Goal: Information Seeking & Learning: Learn about a topic

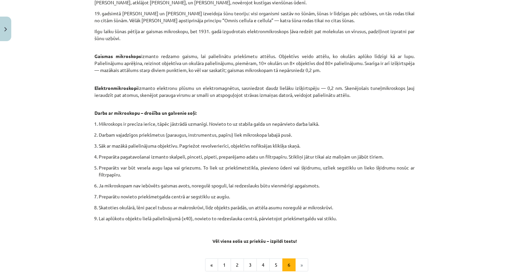
scroll to position [361, 0]
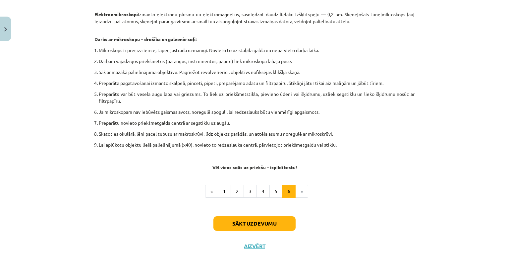
click at [296, 191] on li "»" at bounding box center [302, 191] width 13 height 13
click at [301, 190] on li "»" at bounding box center [302, 191] width 13 height 13
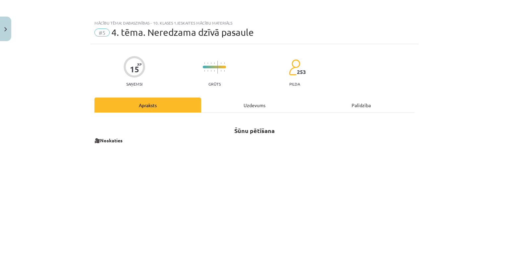
scroll to position [0, 0]
click at [249, 102] on div "Uzdevums" at bounding box center [254, 105] width 107 height 15
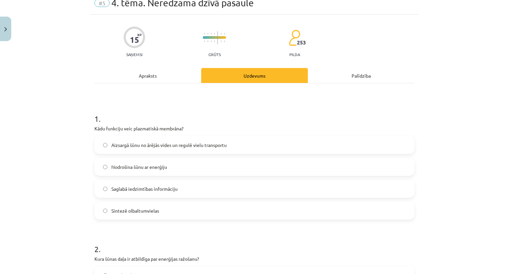
scroll to position [50, 0]
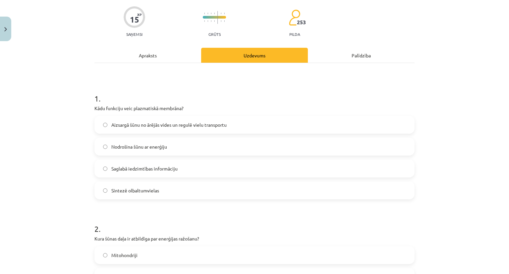
click at [165, 130] on label "Aizsargā šūnu no ārējās vides un regulē vielu transportu" at bounding box center [254, 124] width 319 height 17
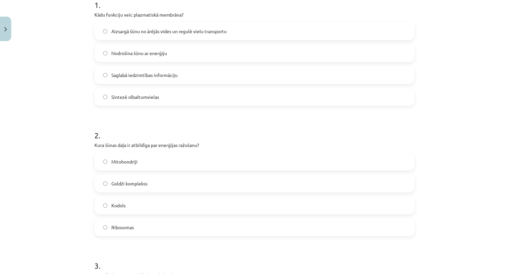
scroll to position [0, 0]
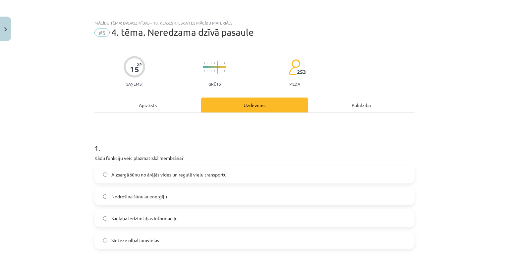
click at [147, 110] on div "Apraksts" at bounding box center [148, 105] width 107 height 15
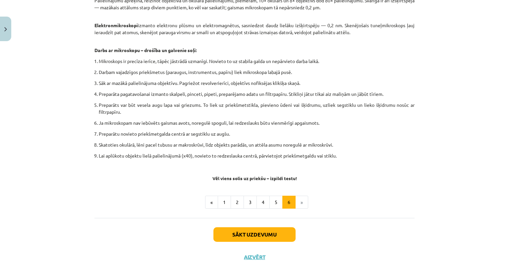
scroll to position [361, 0]
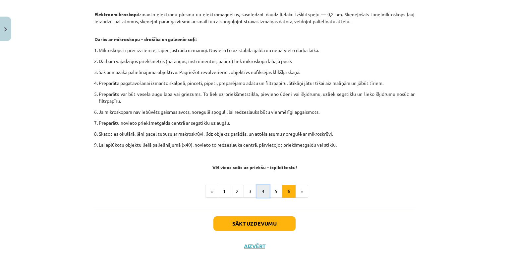
click at [260, 190] on button "4" at bounding box center [263, 191] width 13 height 13
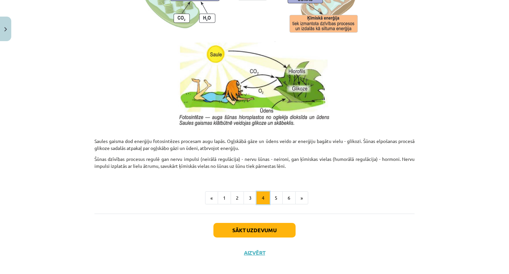
scroll to position [658, 0]
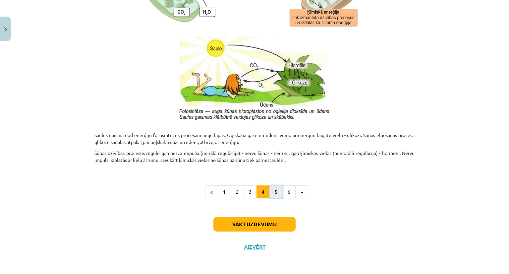
click at [275, 195] on button "5" at bounding box center [276, 191] width 13 height 13
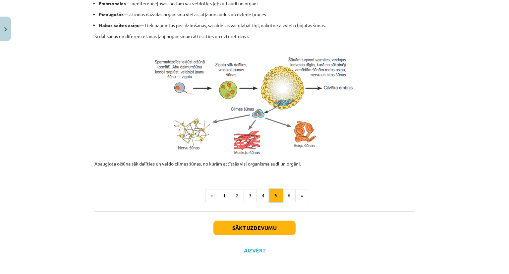
scroll to position [275, 0]
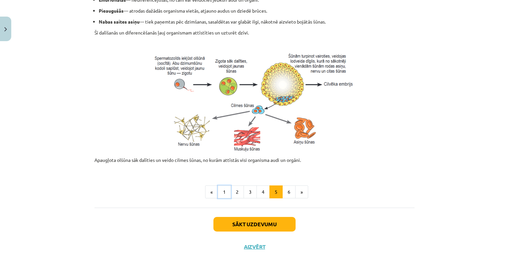
click at [221, 193] on button "1" at bounding box center [224, 191] width 13 height 13
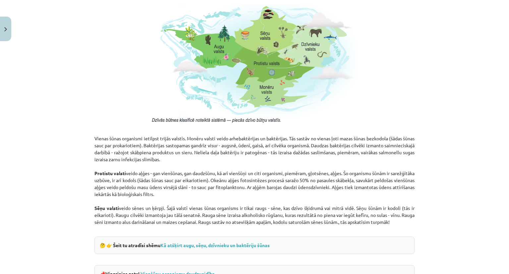
scroll to position [583, 0]
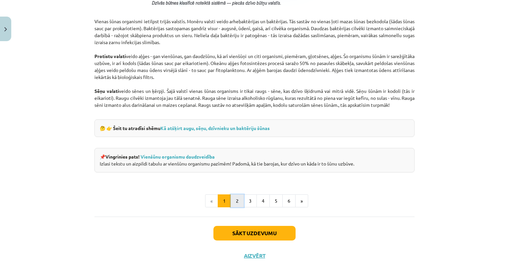
click at [234, 194] on button "2" at bounding box center [237, 200] width 13 height 13
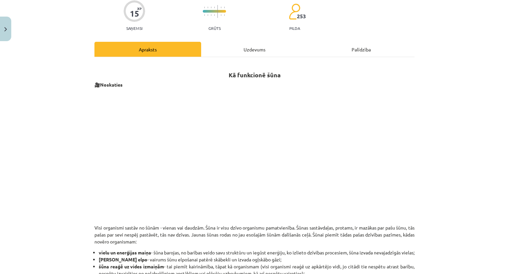
scroll to position [0, 0]
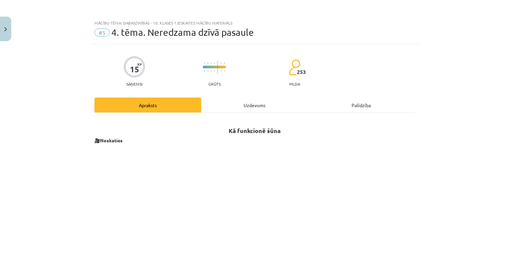
click at [252, 102] on div "Uzdevums" at bounding box center [254, 105] width 107 height 15
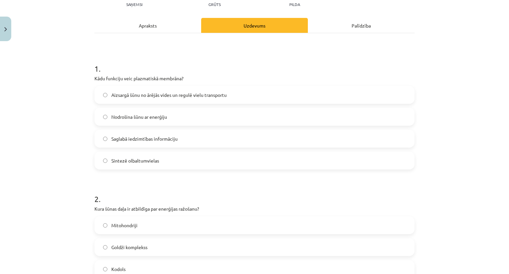
scroll to position [17, 0]
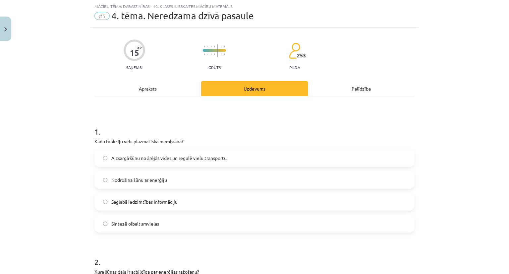
click at [149, 93] on div "Apraksts" at bounding box center [148, 88] width 107 height 15
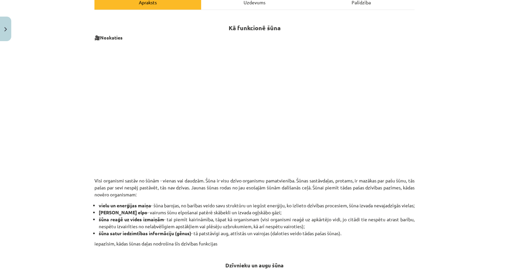
scroll to position [50, 0]
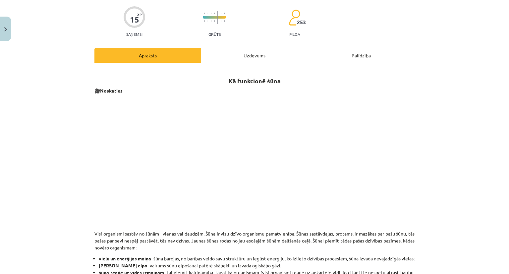
drag, startPoint x: 256, startPoint y: 61, endPoint x: 257, endPoint y: 64, distance: 3.9
click at [256, 62] on div "Uzdevums" at bounding box center [254, 55] width 107 height 15
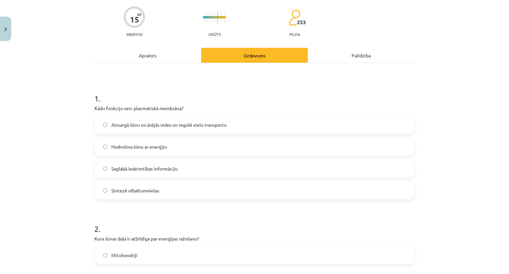
click at [148, 55] on div "Apraksts" at bounding box center [148, 55] width 107 height 15
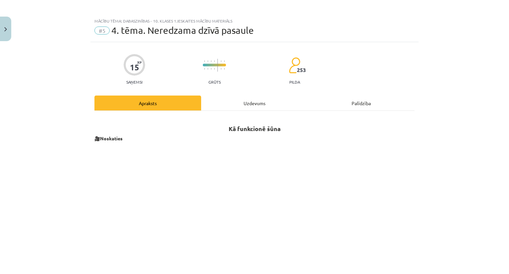
scroll to position [0, 0]
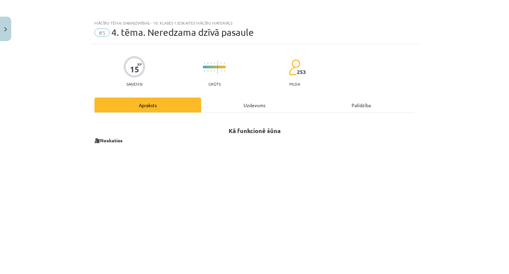
click at [252, 105] on div "Uzdevums" at bounding box center [254, 105] width 107 height 15
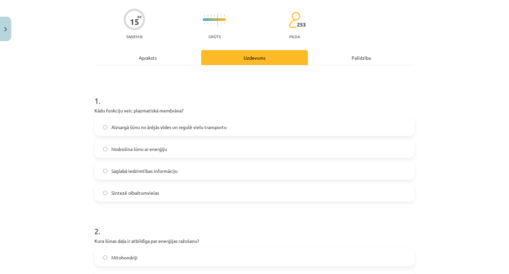
scroll to position [216, 0]
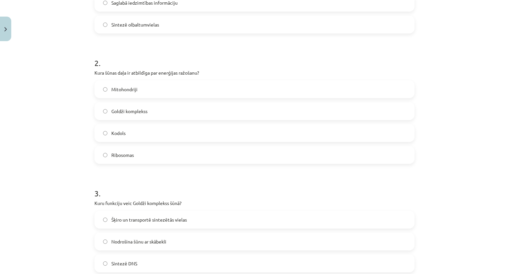
click at [146, 95] on label "Mitohondriji" at bounding box center [254, 89] width 319 height 17
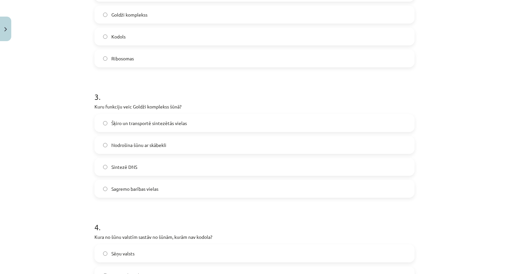
scroll to position [315, 0]
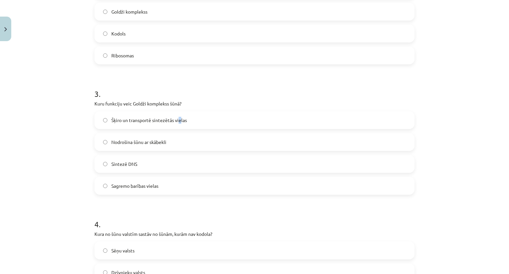
click at [178, 120] on span "Šķiro un transportē sintezētās vielas" at bounding box center [149, 120] width 76 height 7
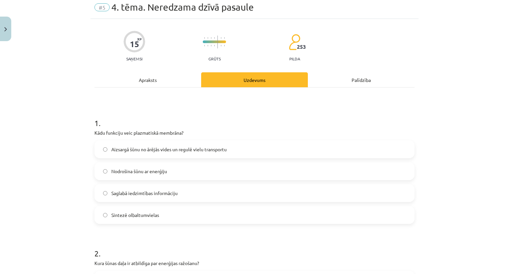
scroll to position [0, 0]
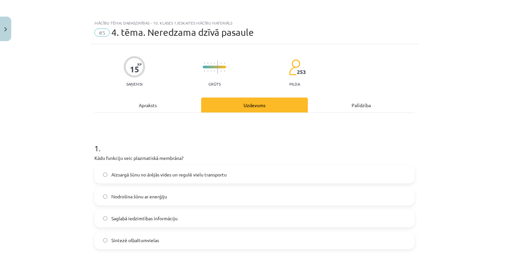
click at [140, 109] on div "Apraksts" at bounding box center [148, 105] width 107 height 15
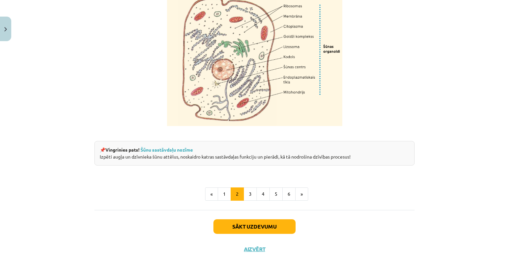
scroll to position [801, 0]
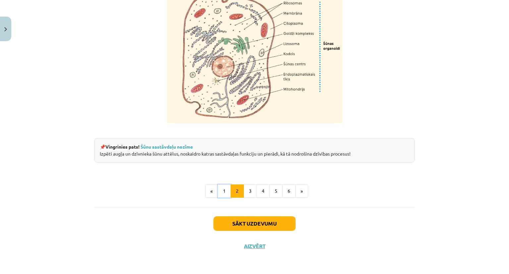
drag, startPoint x: 228, startPoint y: 186, endPoint x: 224, endPoint y: 186, distance: 4.0
click at [227, 186] on button "1" at bounding box center [224, 190] width 13 height 13
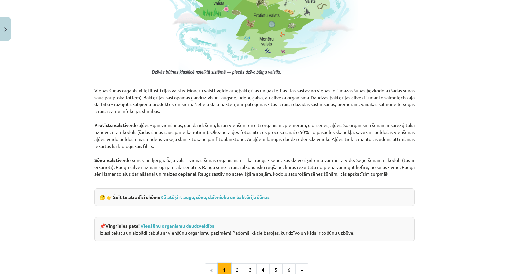
scroll to position [516, 0]
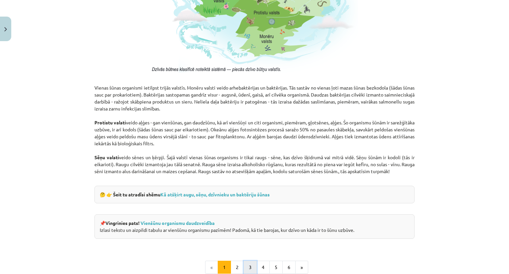
click at [244, 264] on button "3" at bounding box center [250, 267] width 13 height 13
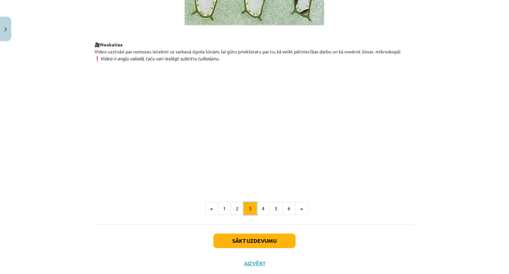
scroll to position [715, 0]
click at [261, 215] on button "4" at bounding box center [263, 208] width 13 height 13
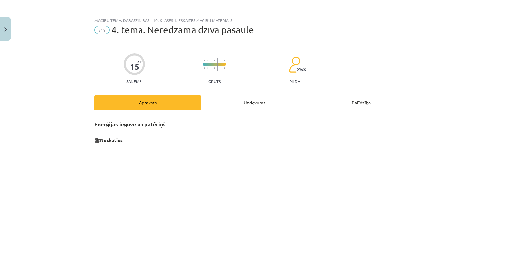
scroll to position [0, 0]
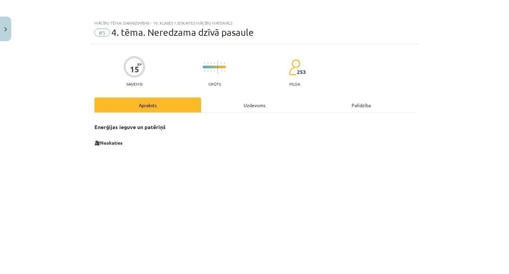
click at [244, 109] on div "Uzdevums" at bounding box center [254, 105] width 107 height 15
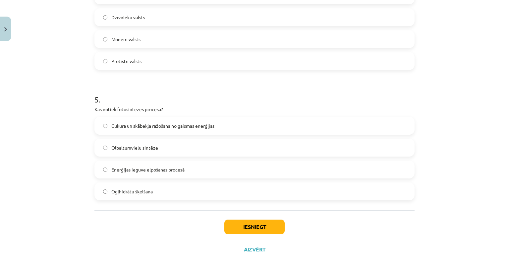
scroll to position [573, 0]
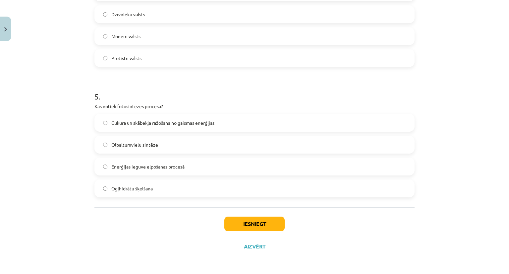
click at [98, 125] on label "Cukura un skābekļa ražošana no gaismas enerģijas" at bounding box center [254, 122] width 319 height 17
click at [248, 224] on button "Iesniegt" at bounding box center [255, 224] width 60 height 15
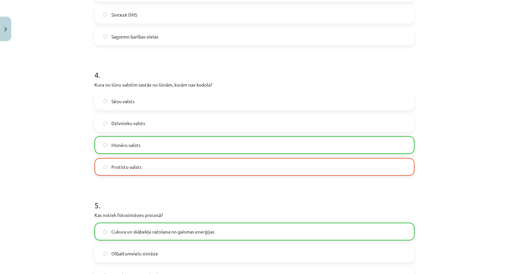
scroll to position [594, 0]
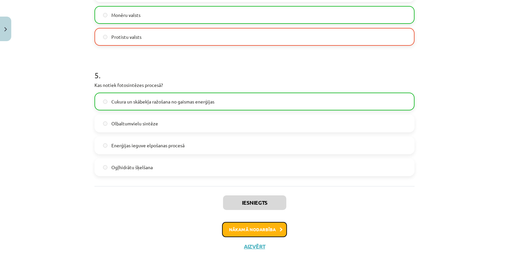
click at [251, 231] on button "Nākamā nodarbība" at bounding box center [254, 229] width 65 height 15
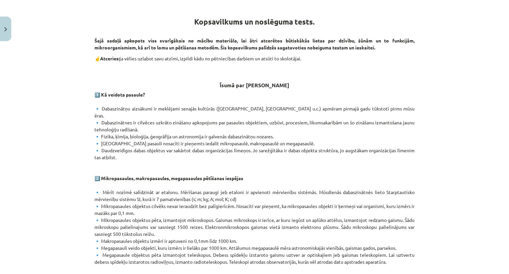
scroll to position [116, 0]
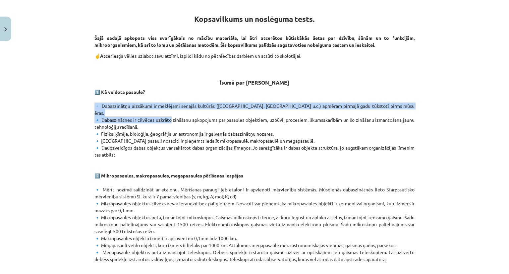
drag, startPoint x: 102, startPoint y: 106, endPoint x: 166, endPoint y: 110, distance: 64.1
click at [166, 110] on p "1️⃣ Kā veidota pasaule? 🔹 Dabaszinātņu aizsākumi ir meklējami senajās kultūrās …" at bounding box center [255, 176] width 320 height 174
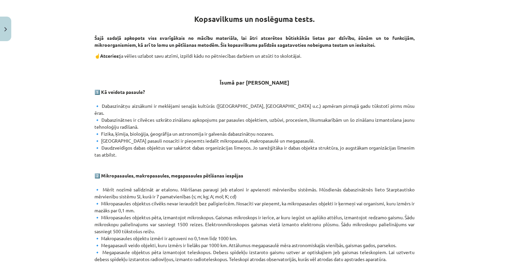
click at [167, 145] on p "1️⃣ Kā veidota pasaule? 🔹 Dabaszinātņu aizsākumi ir meklējami senajās kultūrās …" at bounding box center [255, 176] width 320 height 174
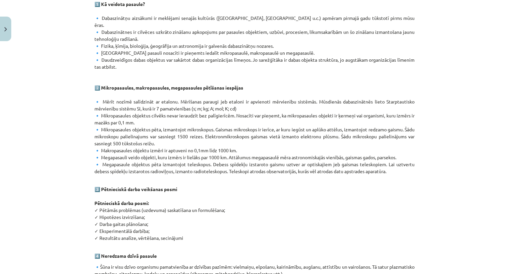
scroll to position [0, 0]
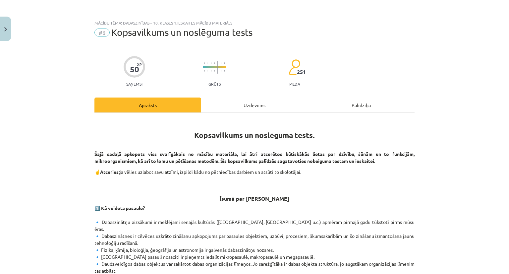
click at [249, 106] on div "Uzdevums" at bounding box center [254, 105] width 107 height 15
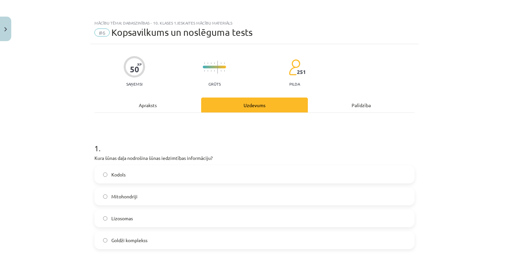
scroll to position [17, 0]
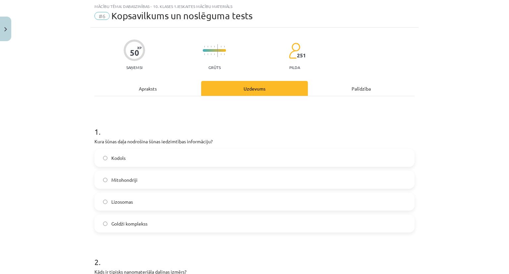
click at [142, 92] on div "Apraksts" at bounding box center [148, 88] width 107 height 15
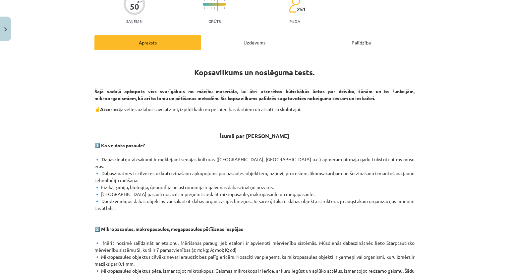
scroll to position [0, 0]
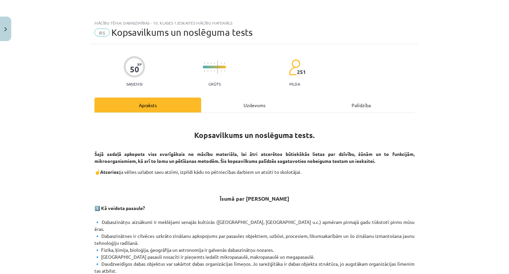
click at [246, 109] on div "Uzdevums" at bounding box center [254, 105] width 107 height 15
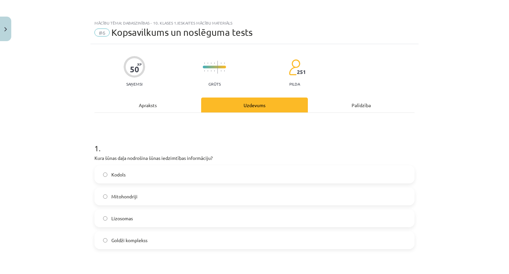
scroll to position [17, 0]
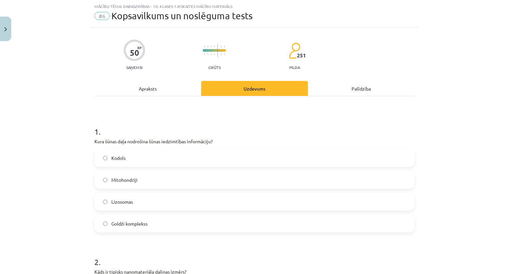
click at [128, 156] on label "Kodols" at bounding box center [254, 158] width 319 height 17
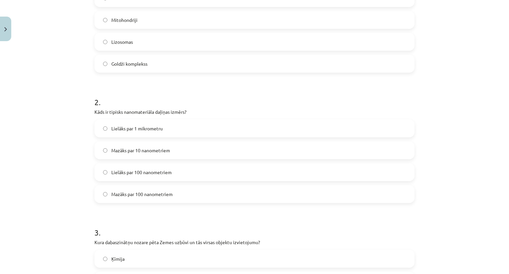
scroll to position [182, 0]
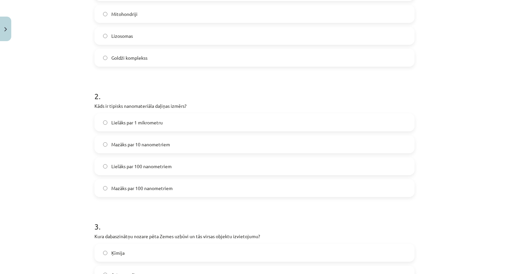
click at [158, 192] on label "Mazāks par 100 nanometriem" at bounding box center [254, 188] width 319 height 17
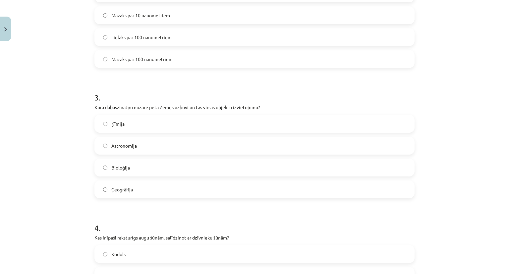
scroll to position [315, 0]
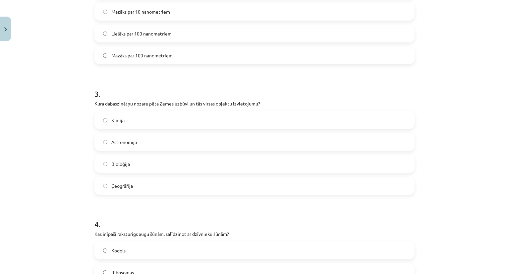
click at [143, 144] on label "Astronomija" at bounding box center [254, 142] width 319 height 17
click at [113, 185] on span "Ģeogrāfija" at bounding box center [122, 185] width 22 height 7
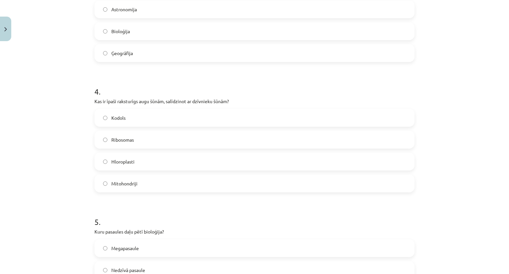
click at [166, 131] on label "Ribosomas" at bounding box center [254, 139] width 319 height 17
click at [166, 120] on label "Kodols" at bounding box center [254, 117] width 319 height 17
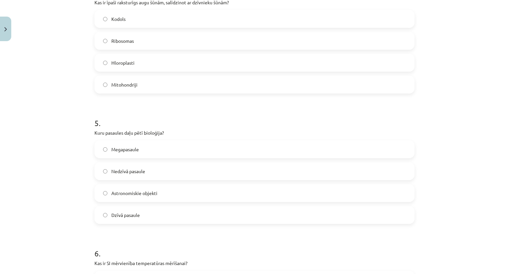
scroll to position [547, 0]
click at [134, 212] on span "Dzīvā pasaule" at bounding box center [125, 214] width 29 height 7
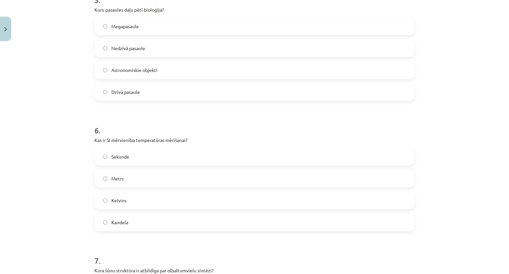
scroll to position [680, 0]
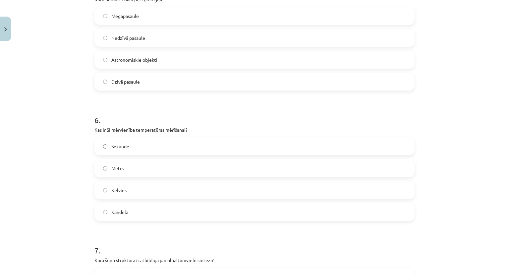
click at [111, 212] on span "Kandela" at bounding box center [119, 212] width 17 height 7
click at [135, 196] on label "Kelvins" at bounding box center [254, 190] width 319 height 17
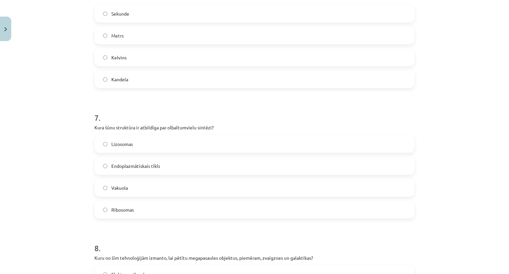
click at [141, 207] on label "Ribosomas" at bounding box center [254, 209] width 319 height 17
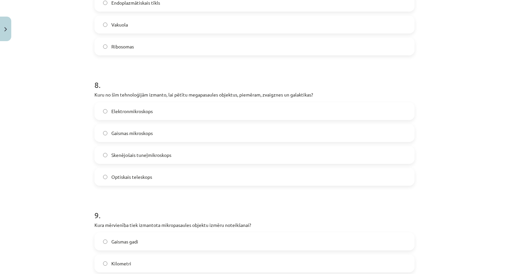
scroll to position [978, 0]
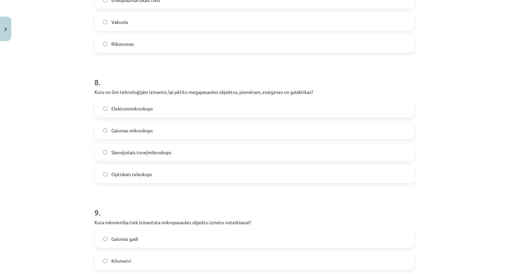
click at [129, 174] on span "Optiskais teleskops" at bounding box center [131, 174] width 41 height 7
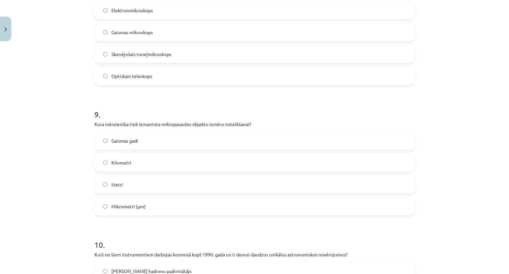
scroll to position [1078, 0]
click at [116, 207] on span "Mikrometri (μm)" at bounding box center [128, 205] width 34 height 7
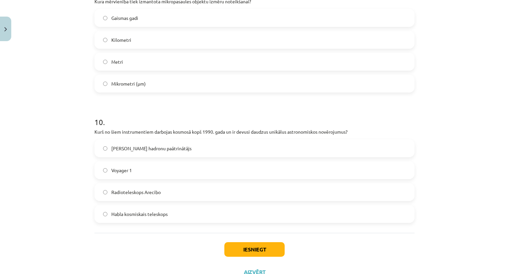
scroll to position [1211, 0]
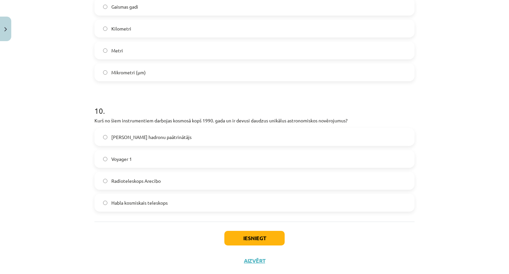
click at [153, 203] on span "Habla kosmiskais teleskops" at bounding box center [139, 202] width 56 height 7
click at [251, 238] on button "Iesniegt" at bounding box center [255, 238] width 60 height 15
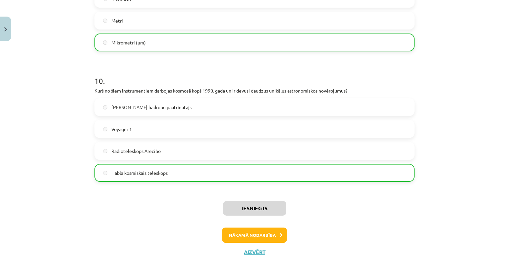
scroll to position [1246, 0]
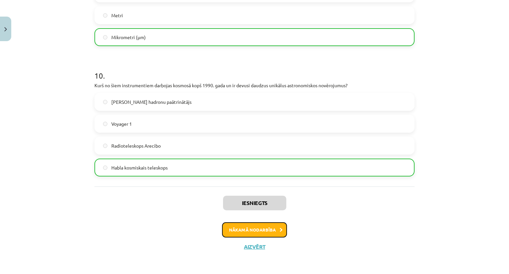
click at [258, 228] on button "Nākamā nodarbība" at bounding box center [254, 229] width 65 height 15
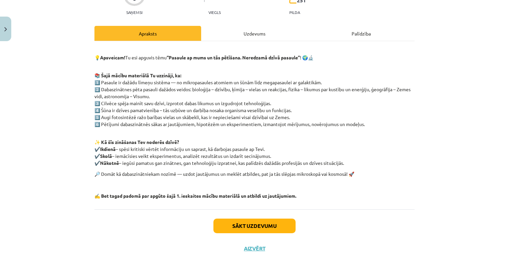
scroll to position [74, 0]
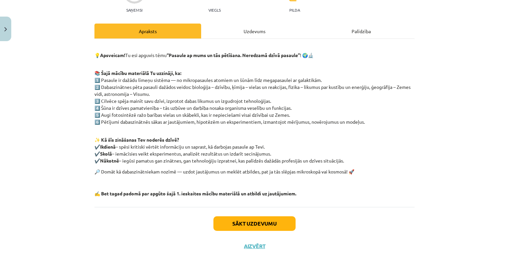
click at [248, 29] on div "Uzdevums" at bounding box center [254, 31] width 107 height 15
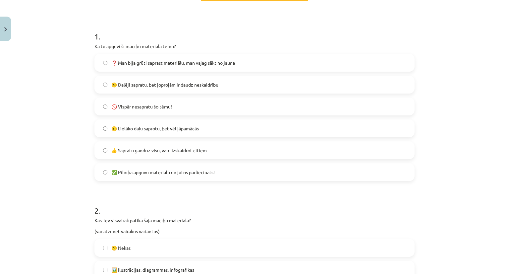
scroll to position [116, 0]
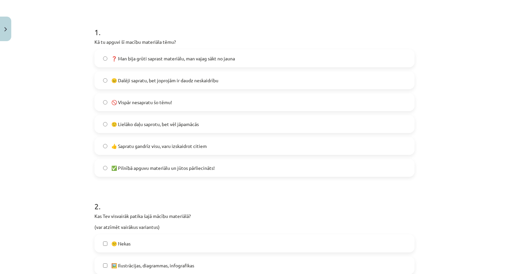
click at [182, 80] on span "😐 Dalēji sapratu, bet joprojām ir daudz neskaidrību" at bounding box center [164, 80] width 107 height 7
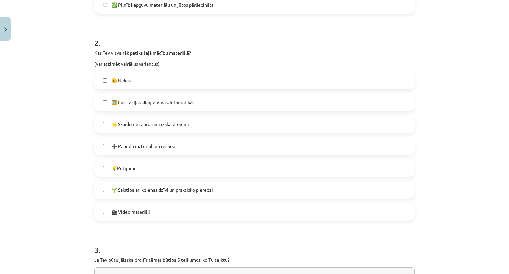
scroll to position [282, 0]
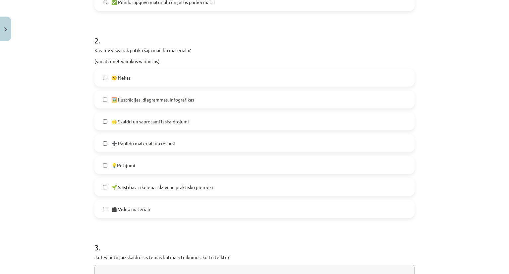
click at [166, 118] on span "🌟 Skaidri un saprotami izskaidrojumi" at bounding box center [150, 121] width 78 height 7
click at [147, 95] on label "🖼️ Ilustrācijas, diagrammas, infografikas" at bounding box center [254, 99] width 319 height 17
click at [145, 141] on span "➕ Papildu materiāli un resursi" at bounding box center [143, 143] width 64 height 7
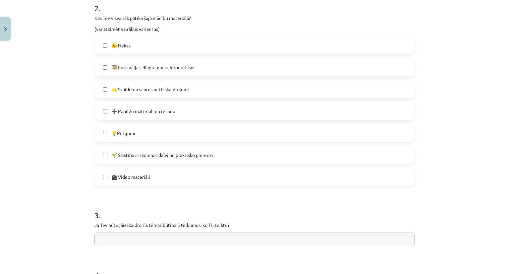
scroll to position [419, 0]
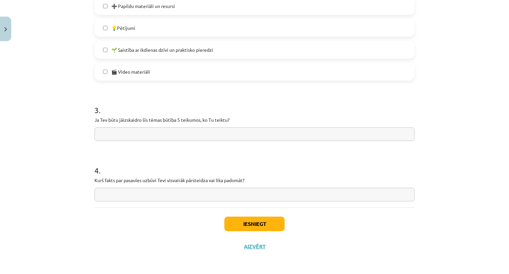
click at [137, 134] on input "text" at bounding box center [255, 134] width 320 height 14
click at [146, 136] on input "text" at bounding box center [255, 134] width 320 height 14
click at [142, 133] on input "text" at bounding box center [255, 134] width 320 height 14
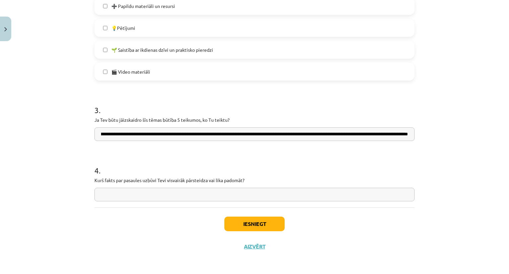
scroll to position [0, 0]
drag, startPoint x: 219, startPoint y: 154, endPoint x: 365, endPoint y: 154, distance: 146.3
click at [392, 133] on input "**********" at bounding box center [255, 134] width 320 height 14
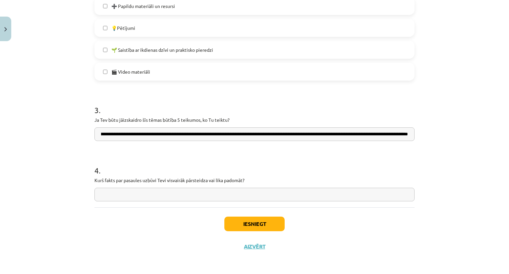
type input "**********"
click at [161, 195] on input "text" at bounding box center [255, 195] width 320 height 14
type input "*"
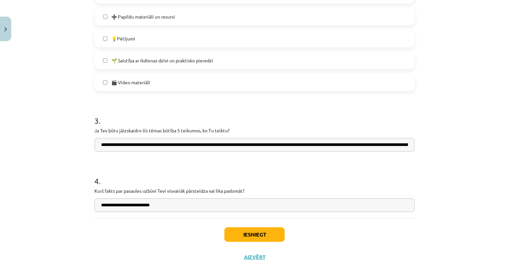
scroll to position [419, 0]
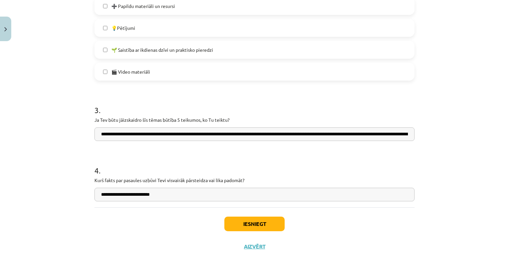
type input "**********"
click at [247, 222] on button "Iesniegt" at bounding box center [255, 224] width 60 height 15
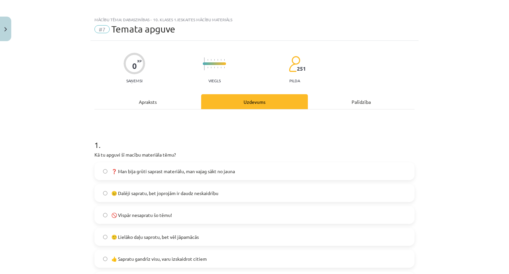
scroll to position [0, 0]
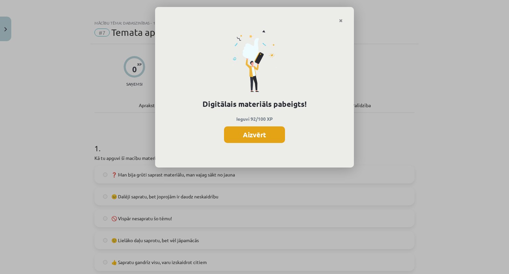
click at [251, 137] on button "Aizvērt" at bounding box center [254, 134] width 61 height 17
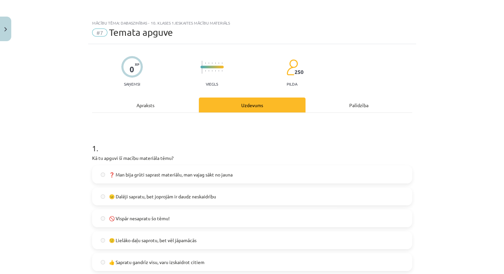
click at [143, 106] on div "Apraksts" at bounding box center [145, 105] width 107 height 15
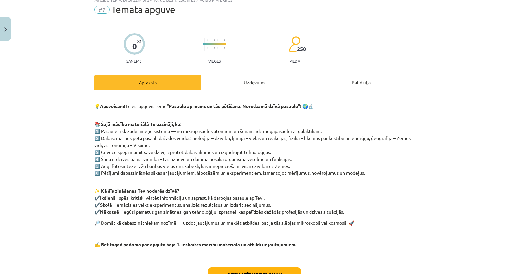
scroll to position [74, 0]
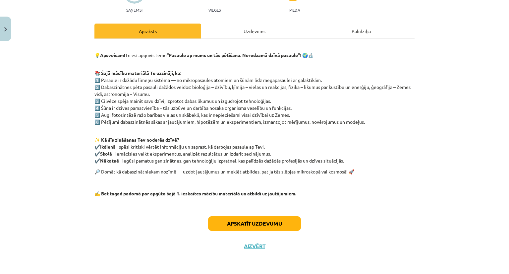
click at [243, 24] on div "Uzdevums" at bounding box center [254, 31] width 107 height 15
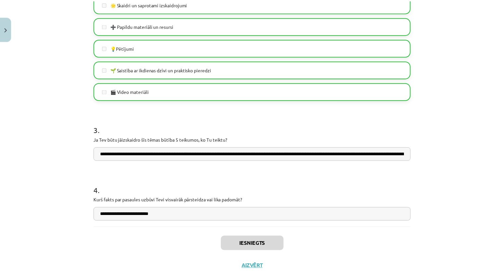
scroll to position [419, 0]
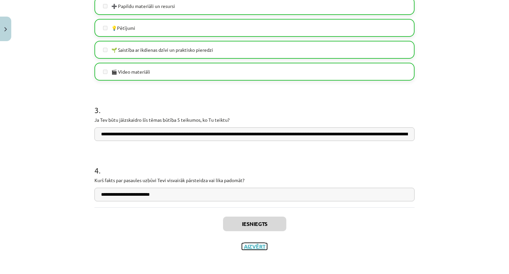
click at [253, 246] on button "Aizvērt" at bounding box center [254, 246] width 25 height 7
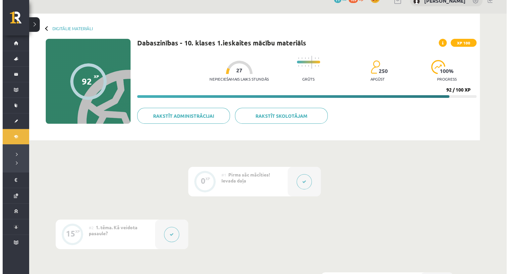
scroll to position [0, 0]
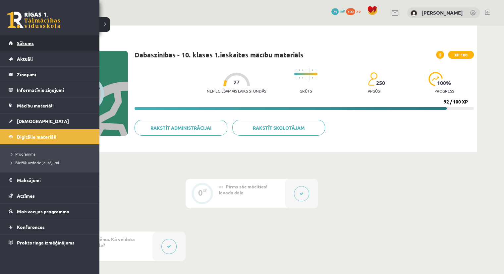
click at [21, 45] on span "Sākums" at bounding box center [25, 43] width 17 height 6
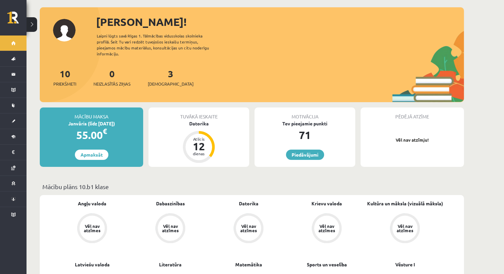
scroll to position [33, 0]
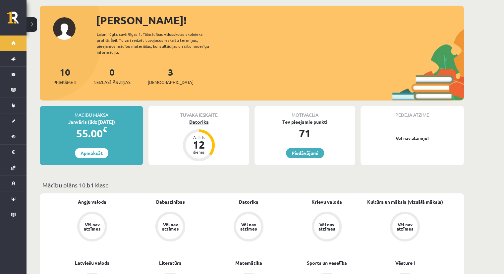
click at [198, 139] on div "12" at bounding box center [199, 144] width 20 height 11
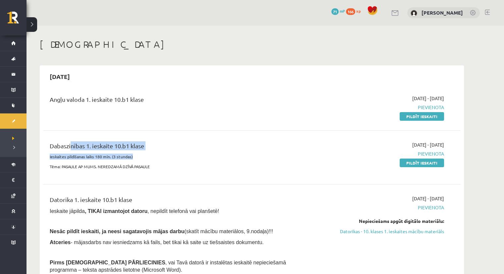
drag, startPoint x: 132, startPoint y: 155, endPoint x: 67, endPoint y: 153, distance: 64.7
click at [68, 153] on div "Dabaszinības 1. ieskaite 10.b1 klase Ieskaites pildīšanas laiks 180 min. (3 stu…" at bounding box center [180, 157] width 270 height 32
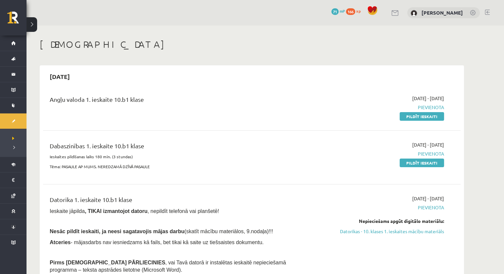
click at [139, 100] on div "Angļu valoda 1. ieskaite 10.b1 klase" at bounding box center [180, 101] width 260 height 12
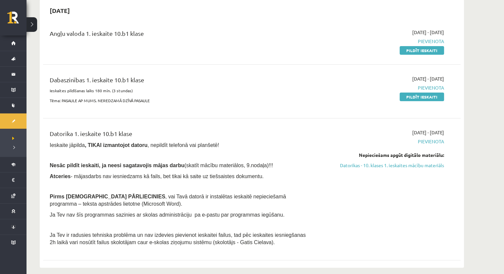
scroll to position [66, 0]
click at [356, 166] on link "Datorikas - 10. klases 1. ieskaites mācību materiāls" at bounding box center [381, 165] width 125 height 7
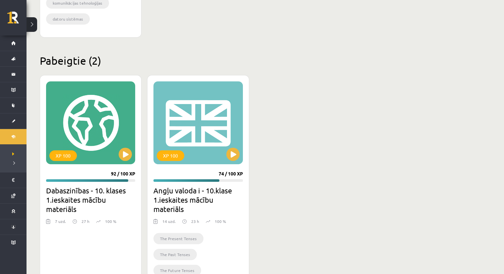
scroll to position [384, 0]
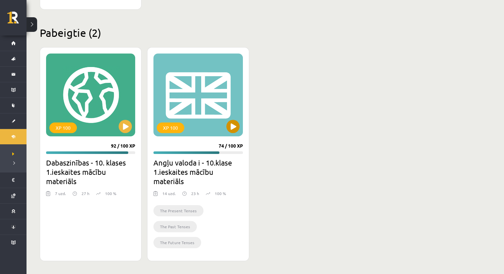
click at [223, 106] on div "XP 100" at bounding box center [198, 94] width 89 height 83
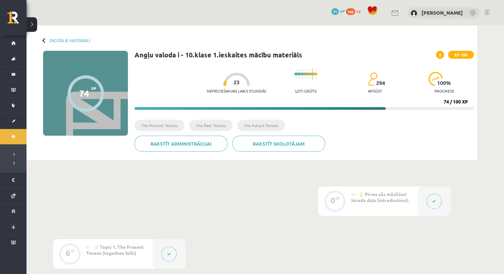
click at [429, 204] on button at bounding box center [434, 201] width 15 height 15
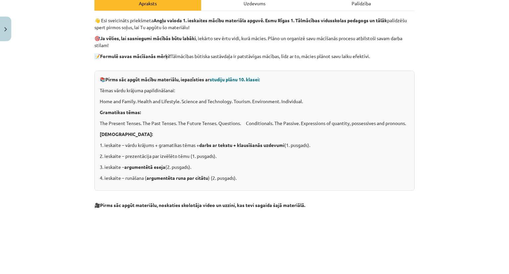
scroll to position [133, 0]
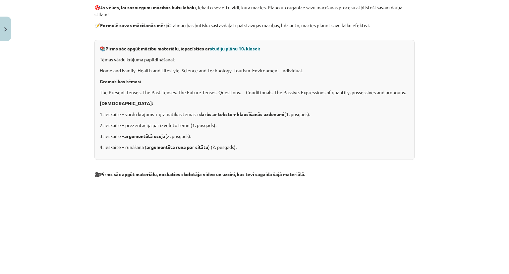
drag, startPoint x: 126, startPoint y: 113, endPoint x: 314, endPoint y: 114, distance: 188.4
click at [314, 114] on p "1. ieskaite – vārdu krājums + gramatikas tēmas + darbs ar tekstu + klausīšanās …" at bounding box center [255, 114] width 310 height 7
click at [236, 122] on p "2. ieskaite – prezentācija par izvēlēto tēmu (1. pusgads)." at bounding box center [255, 125] width 310 height 7
drag, startPoint x: 122, startPoint y: 124, endPoint x: 216, endPoint y: 125, distance: 94.2
click at [216, 125] on p "2. ieskaite – prezentācija par izvēlēto tēmu (1. pusgads)." at bounding box center [255, 125] width 310 height 7
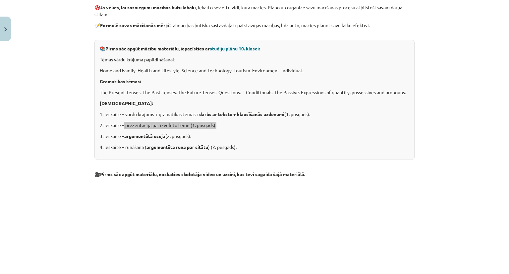
scroll to position [139, 0]
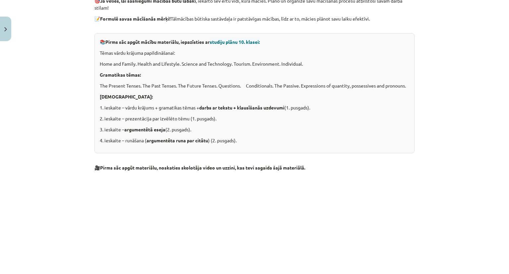
click at [99, 181] on p at bounding box center [255, 235] width 320 height 121
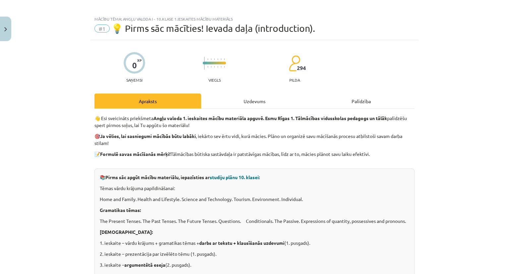
scroll to position [0, 0]
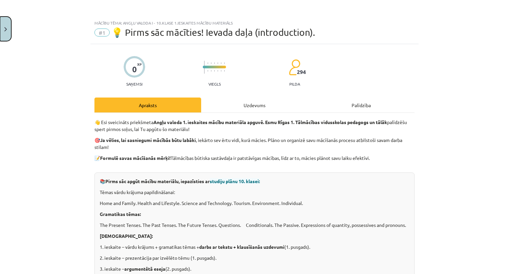
click at [4, 30] on img "Close" at bounding box center [5, 29] width 3 height 4
click at [13, 42] on div "Mācību tēma: Angļu valoda i - 10.klase 1.ieskaites mācību materiāls #1 💡 Pirms …" at bounding box center [254, 137] width 509 height 274
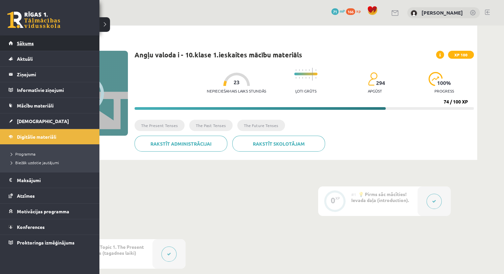
click at [25, 44] on span "Sākums" at bounding box center [25, 43] width 17 height 6
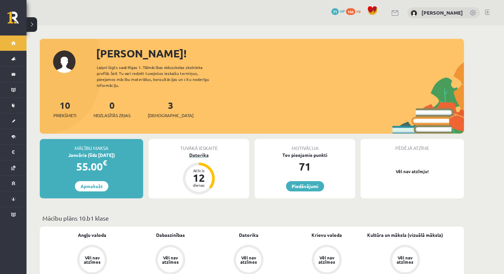
click at [203, 172] on div "12" at bounding box center [199, 177] width 20 height 11
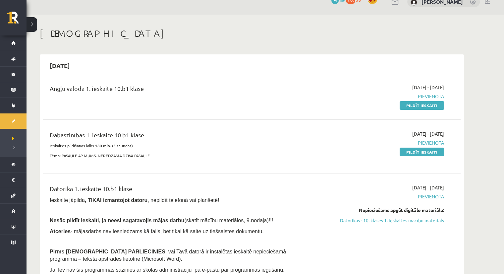
scroll to position [33, 0]
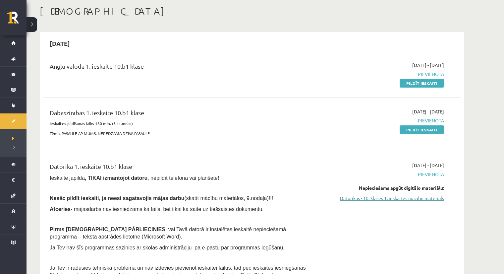
click at [402, 197] on link "Datorikas - 10. klases 1. ieskaites mācību materiāls" at bounding box center [381, 198] width 125 height 7
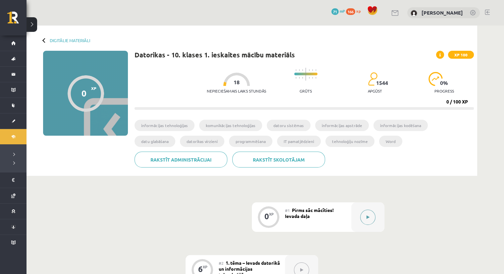
click at [365, 220] on button at bounding box center [367, 217] width 15 height 15
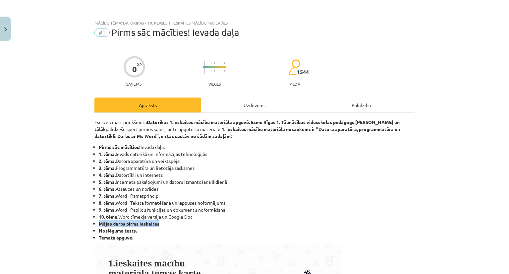
drag, startPoint x: 89, startPoint y: 225, endPoint x: 161, endPoint y: 224, distance: 71.6
click at [253, 106] on div "Uzdevums" at bounding box center [254, 105] width 107 height 15
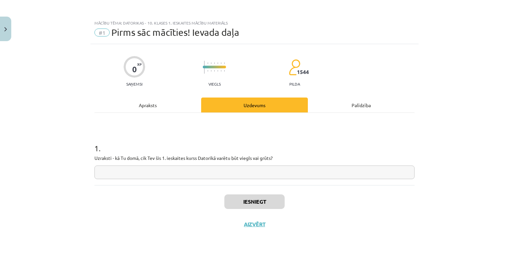
click at [159, 172] on input "text" at bounding box center [255, 172] width 320 height 14
click at [104, 170] on input "**********" at bounding box center [255, 172] width 320 height 14
type input "**********"
click at [238, 202] on button "Iesniegt" at bounding box center [255, 201] width 60 height 15
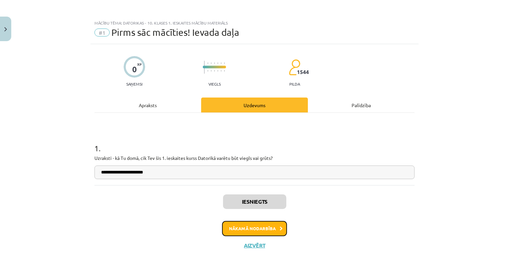
click at [252, 233] on button "Nākamā nodarbība" at bounding box center [254, 228] width 65 height 15
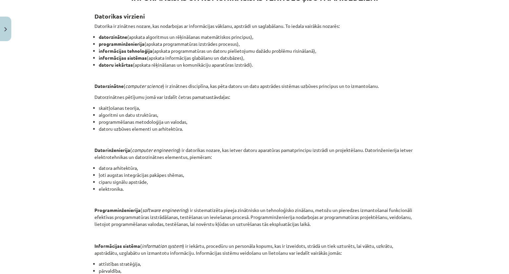
scroll to position [133, 0]
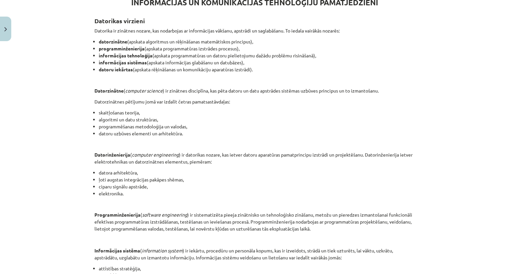
drag, startPoint x: 89, startPoint y: 18, endPoint x: 267, endPoint y: 68, distance: 185.4
click at [267, 68] on div "6 XP Saņemsi Viegls 1544 pilda Apraksts Uzdevums Palīdzība INFORMĀCIJAS UN KOMU…" at bounding box center [255, 164] width 328 height 507
copy div "Datorikas virzieni Datorika ir zinātnes nozare, kas nodarbojas ar informācijas …"
click at [85, 77] on div "Mācību tēma: Datorikas - 10. klases 1. ieskaites mācību materiāls #2 1. tēma – …" at bounding box center [254, 137] width 509 height 274
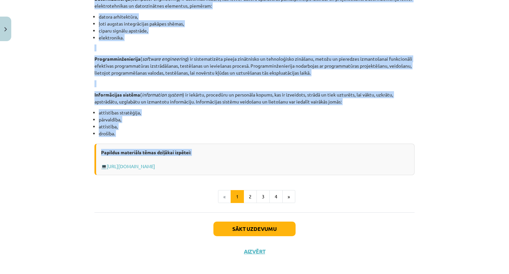
scroll to position [293, 0]
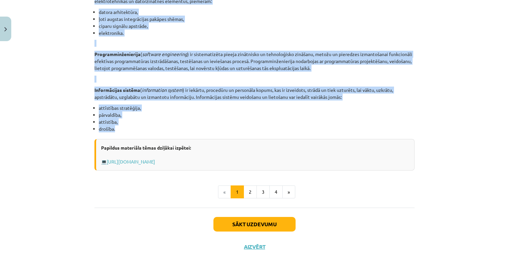
drag, startPoint x: 88, startPoint y: 52, endPoint x: 114, endPoint y: 131, distance: 83.3
click at [114, 131] on div "Mācību tēma: Datorikas - 10. klases 1. ieskaites mācību materiāls #2 1. tēma – …" at bounding box center [254, 137] width 509 height 274
copy div "Loremipsumdo ( sitametc adipisc ) el seddoeiu temporinci, utl etdo magnaa en ad…"
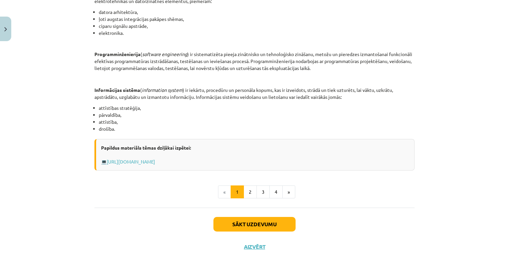
click at [168, 195] on ul "« 1 2 3 4 »" at bounding box center [255, 191] width 320 height 13
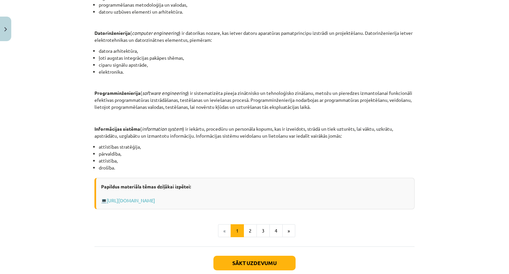
scroll to position [260, 0]
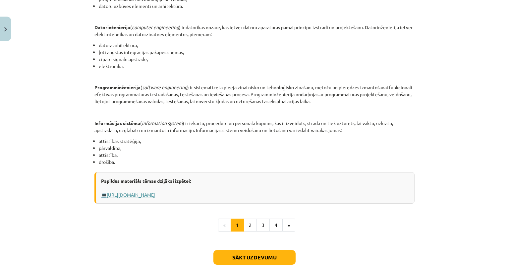
click at [155, 192] on link "[URL][DOMAIN_NAME]" at bounding box center [131, 195] width 48 height 6
click at [250, 226] on button "2" at bounding box center [250, 225] width 13 height 13
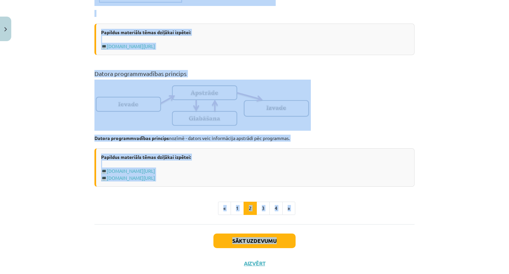
scroll to position [411, 0]
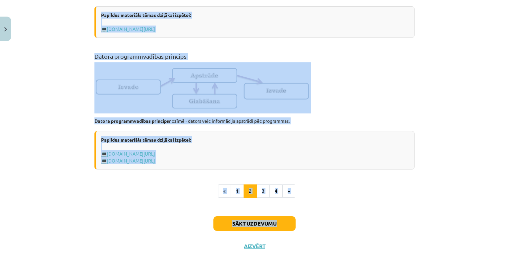
drag, startPoint x: 91, startPoint y: 75, endPoint x: 300, endPoint y: 165, distance: 227.3
copy div "Loremipsumdo sitametcons adipiscingeli Seddoeiusmod temporincidi ( UT ) lab etd…"
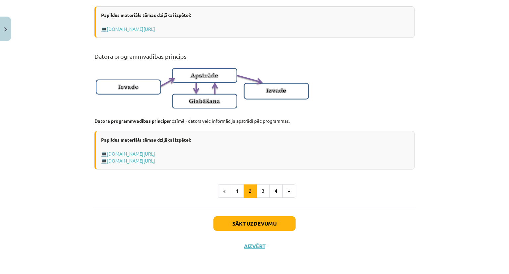
click at [153, 190] on ul "« 1 2 3 4 »" at bounding box center [255, 190] width 320 height 13
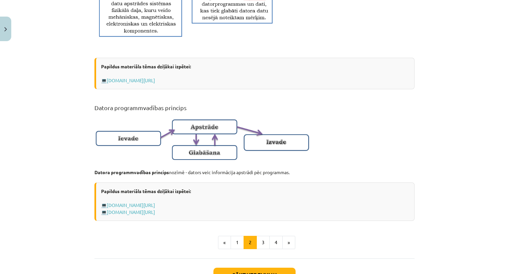
scroll to position [345, 0]
